Goal: Find specific page/section: Find specific page/section

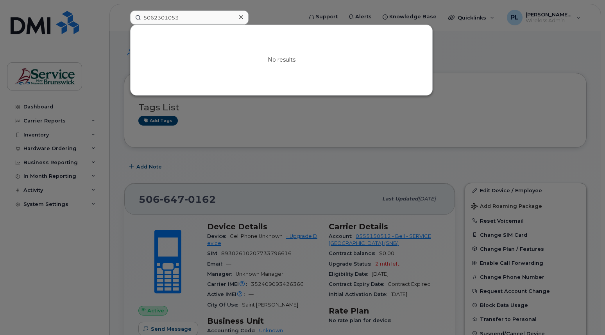
click at [205, 15] on input "5062301053" at bounding box center [189, 18] width 118 height 14
click at [15, 221] on div at bounding box center [302, 167] width 605 height 335
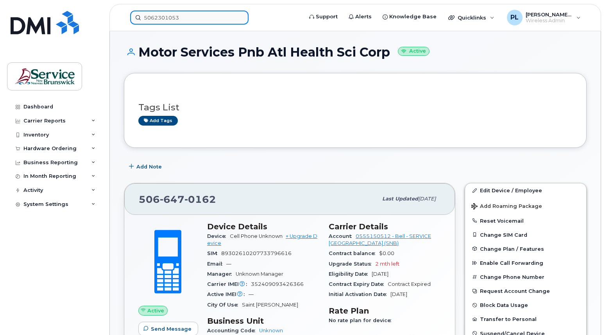
click at [180, 18] on input "5062301053" at bounding box center [189, 18] width 118 height 14
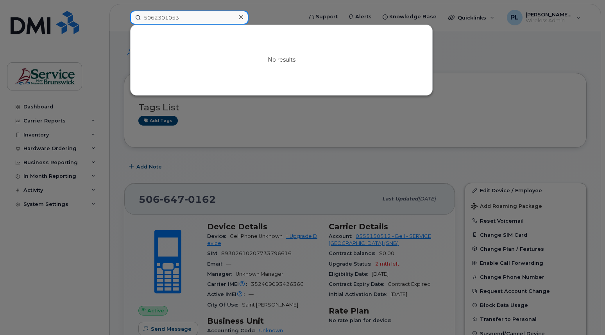
click at [180, 18] on input "5062301053" at bounding box center [189, 18] width 118 height 14
click at [257, 121] on div at bounding box center [302, 167] width 605 height 335
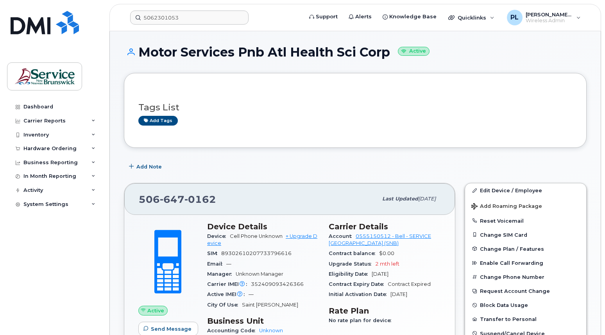
click at [98, 300] on div "Dashboard Carrier Reports Monthly Billing Data Daily Data Pooling Data Behavior…" at bounding box center [55, 212] width 96 height 224
drag, startPoint x: 12, startPoint y: 265, endPoint x: 99, endPoint y: 155, distance: 139.8
click at [12, 265] on div "Dashboard Carrier Reports Monthly Billing Data Daily Data Pooling Data Behavior…" at bounding box center [55, 212] width 96 height 224
click at [187, 17] on input "5062301053" at bounding box center [189, 18] width 118 height 14
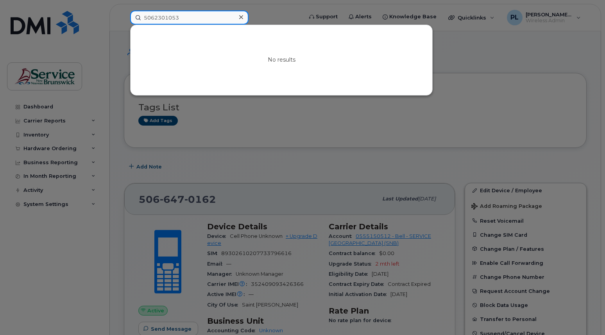
click at [187, 17] on input "5062301053" at bounding box center [189, 18] width 118 height 14
type input "[PERSON_NAME] [PERSON_NAME]"
